Goal: Transaction & Acquisition: Purchase product/service

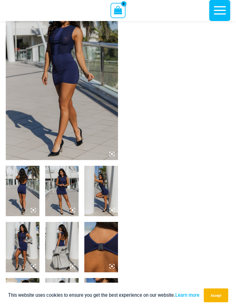
scroll to position [50, 0]
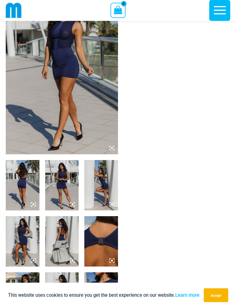
click at [86, 126] on img at bounding box center [62, 70] width 112 height 168
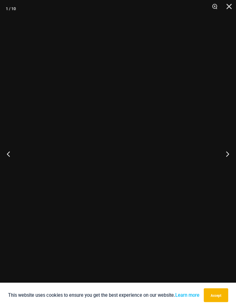
scroll to position [51, 0]
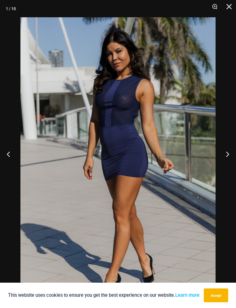
click at [227, 167] on button "Next" at bounding box center [225, 154] width 22 height 29
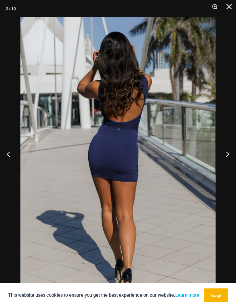
click at [227, 168] on button "Next" at bounding box center [225, 154] width 22 height 29
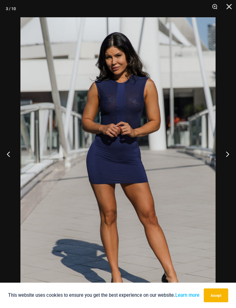
click at [226, 168] on button "Next" at bounding box center [225, 154] width 22 height 29
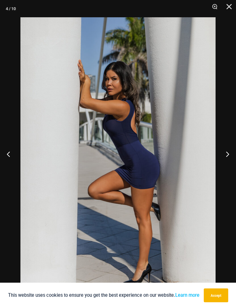
click at [226, 167] on button "Next" at bounding box center [225, 154] width 22 height 29
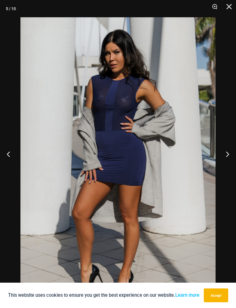
click at [227, 168] on button "Next" at bounding box center [225, 154] width 22 height 29
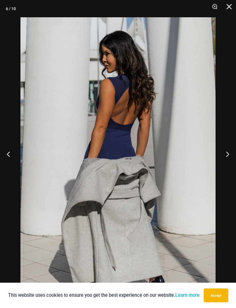
click at [225, 168] on button "Next" at bounding box center [225, 154] width 22 height 29
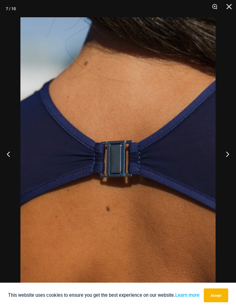
click at [225, 168] on button "Next" at bounding box center [225, 154] width 22 height 29
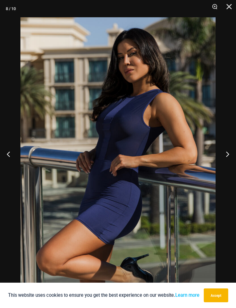
click at [227, 168] on button "Next" at bounding box center [225, 154] width 22 height 29
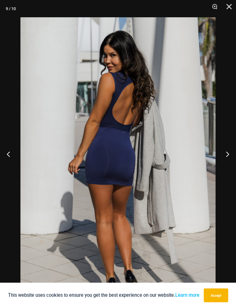
click at [227, 168] on button "Next" at bounding box center [225, 154] width 22 height 29
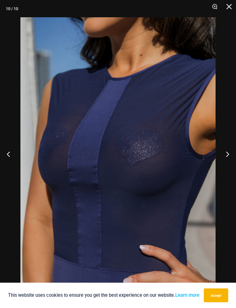
click at [226, 168] on button "Next" at bounding box center [225, 154] width 22 height 29
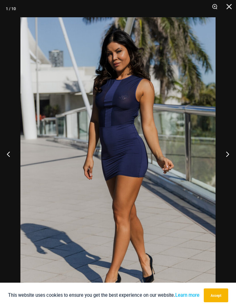
click at [225, 168] on button "Next" at bounding box center [225, 154] width 22 height 29
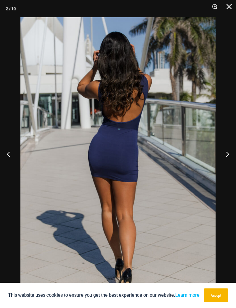
click at [225, 168] on button "Next" at bounding box center [225, 154] width 22 height 29
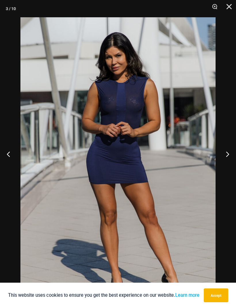
click at [226, 168] on button "Next" at bounding box center [225, 154] width 22 height 29
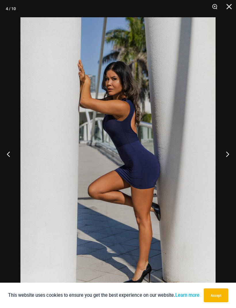
click at [228, 12] on button "Close" at bounding box center [227, 8] width 14 height 17
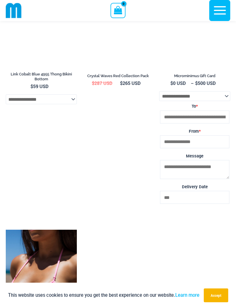
scroll to position [1720, 0]
